Goal: Complete application form: Complete application form

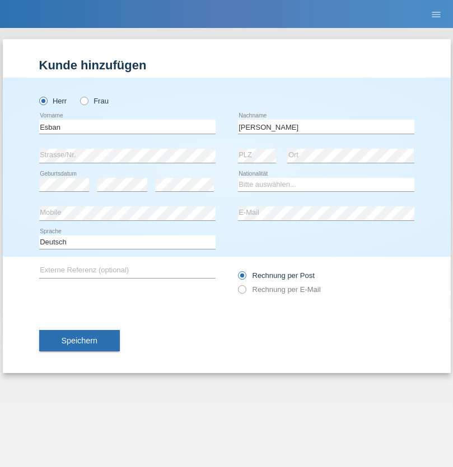
type input "[PERSON_NAME]"
select select "UG"
select select "C"
select select "21"
select select "05"
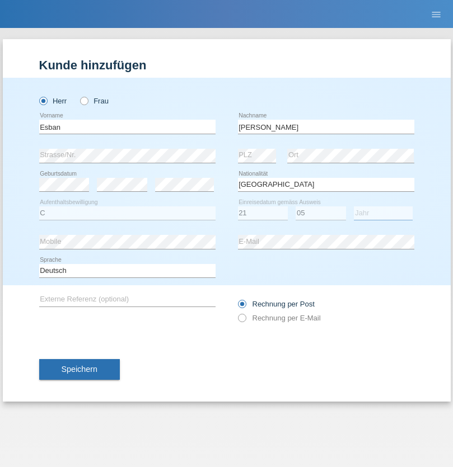
select select "1988"
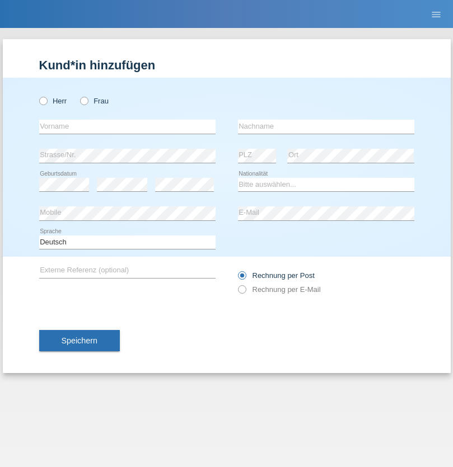
radio input "true"
click at [127, 126] on input "text" at bounding box center [127, 127] width 176 height 14
type input "[PERSON_NAME]"
click at [326, 126] on input "text" at bounding box center [326, 127] width 176 height 14
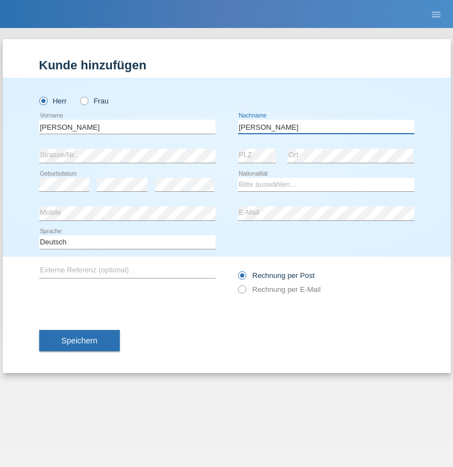
type input "[PERSON_NAME]"
select select "CH"
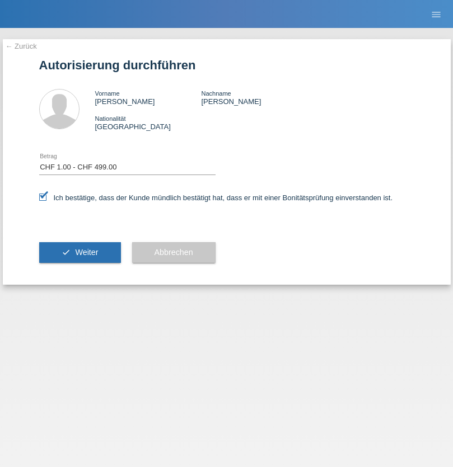
select select "1"
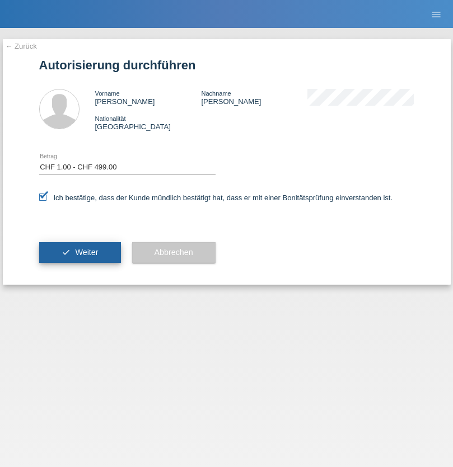
click at [79, 252] on span "Weiter" at bounding box center [86, 252] width 23 height 9
